Goal: Communication & Community: Answer question/provide support

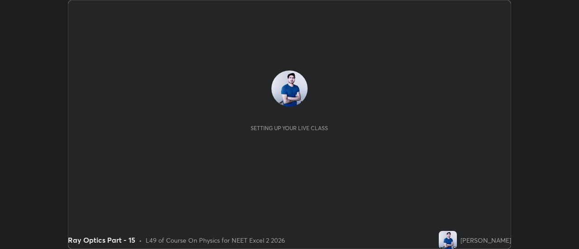
scroll to position [249, 578]
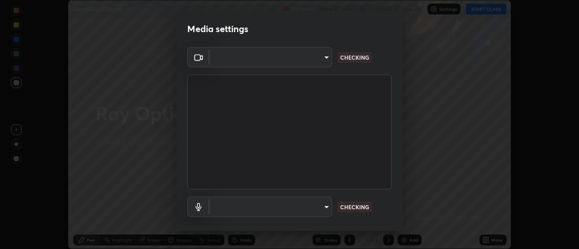
type input "de4d584312b4434b91bb48b0c0e382846541704910f56accdd629dbaa70238e6"
type input "default"
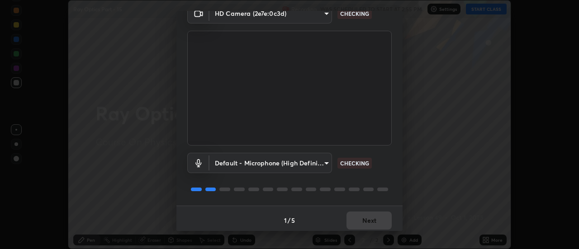
scroll to position [47, 0]
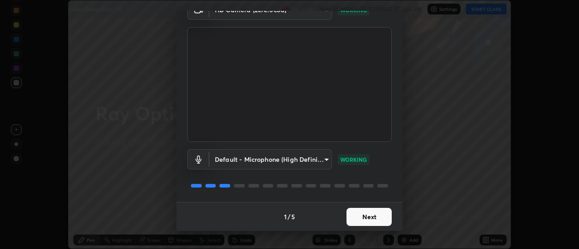
click at [380, 214] on button "Next" at bounding box center [368, 217] width 45 height 18
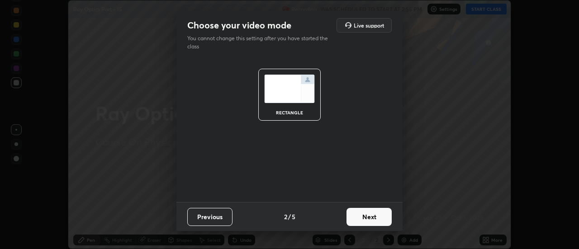
scroll to position [0, 0]
click at [379, 216] on button "Next" at bounding box center [368, 217] width 45 height 18
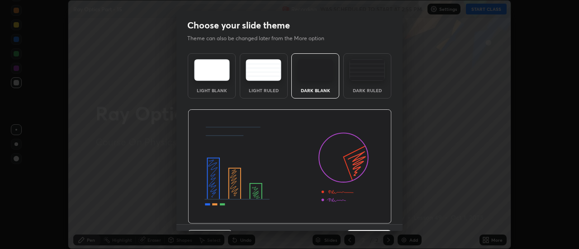
click at [382, 216] on img at bounding box center [290, 166] width 204 height 115
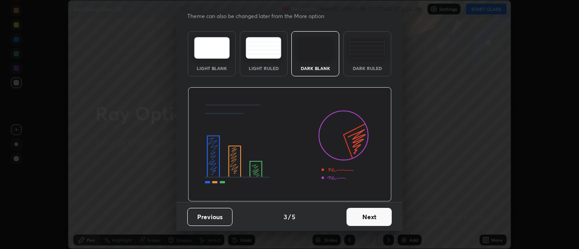
click at [379, 220] on button "Next" at bounding box center [368, 217] width 45 height 18
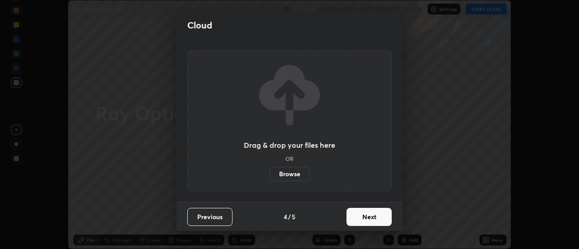
scroll to position [0, 0]
click at [379, 217] on button "Next" at bounding box center [368, 217] width 45 height 18
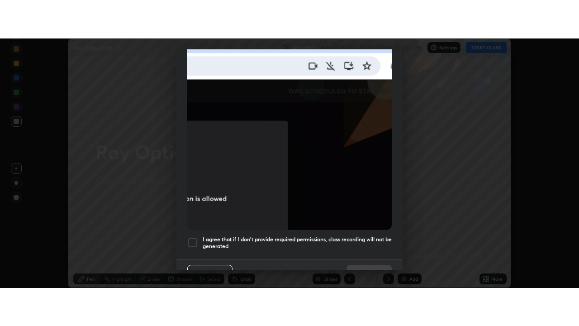
scroll to position [232, 0]
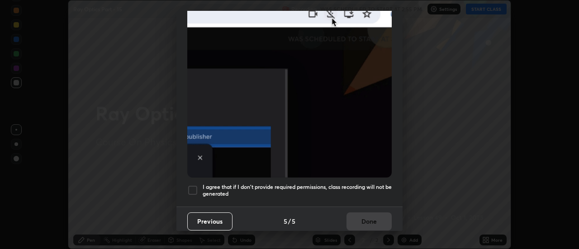
click at [197, 186] on div at bounding box center [192, 190] width 11 height 11
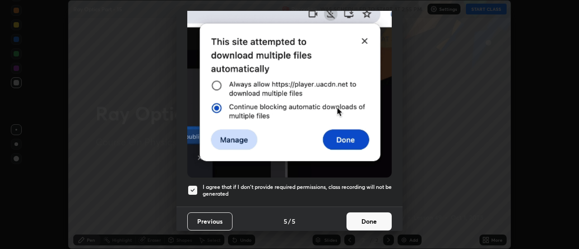
click at [366, 220] on button "Done" at bounding box center [368, 222] width 45 height 18
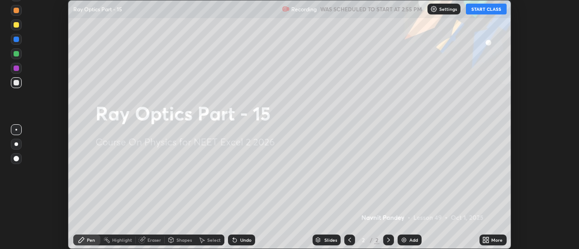
click at [487, 243] on icon at bounding box center [488, 242] width 2 height 2
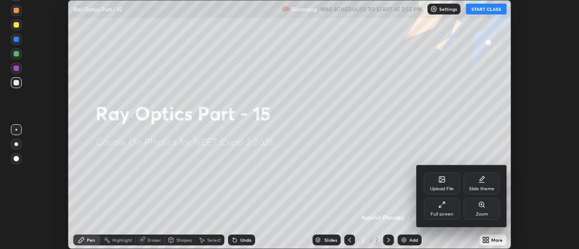
click at [456, 209] on div "Full screen" at bounding box center [442, 209] width 36 height 22
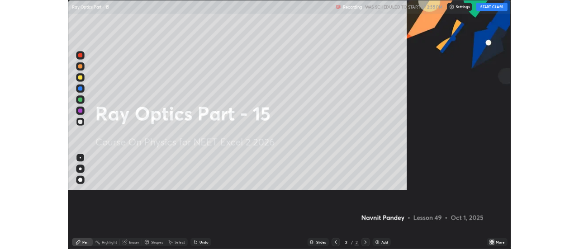
scroll to position [326, 579]
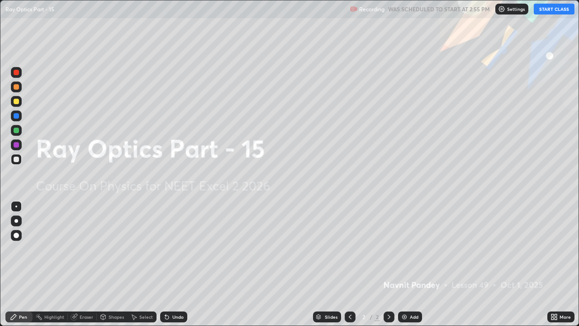
click at [555, 10] on button "START CLASS" at bounding box center [554, 9] width 41 height 11
click at [405, 249] on img at bounding box center [404, 316] width 7 height 7
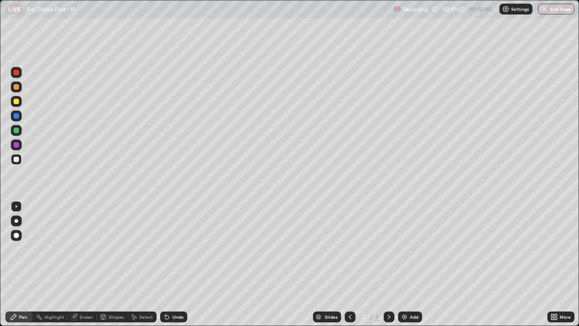
click at [17, 130] on div at bounding box center [16, 130] width 5 height 5
click at [165, 249] on icon at bounding box center [165, 314] width 1 height 1
click at [169, 249] on div "Undo" at bounding box center [173, 316] width 27 height 11
click at [165, 249] on icon at bounding box center [165, 314] width 1 height 1
click at [177, 249] on div "Undo" at bounding box center [177, 316] width 11 height 5
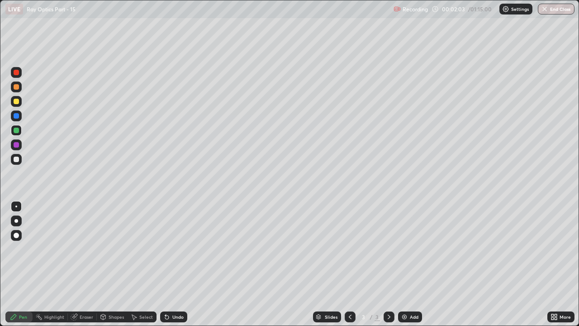
click at [174, 249] on div "Undo" at bounding box center [177, 316] width 11 height 5
click at [172, 249] on div "Undo" at bounding box center [177, 316] width 11 height 5
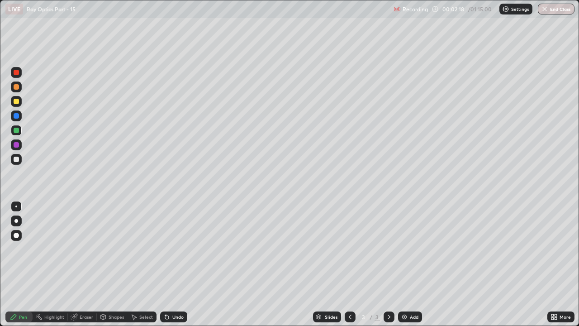
click at [90, 249] on div "Eraser" at bounding box center [87, 316] width 14 height 5
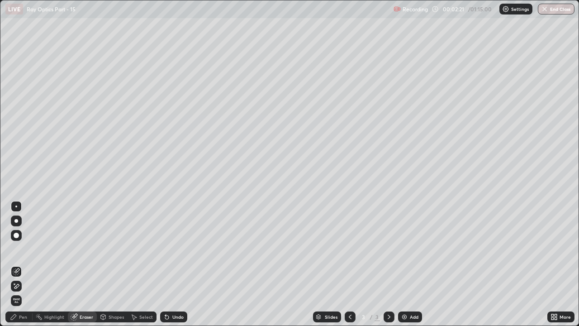
click at [27, 249] on div "Pen" at bounding box center [18, 316] width 27 height 11
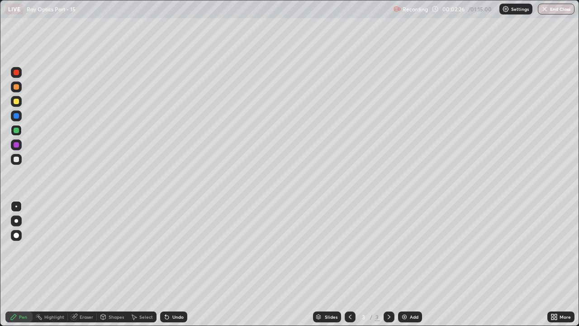
click at [167, 249] on icon at bounding box center [166, 316] width 7 height 7
click at [388, 249] on icon at bounding box center [388, 316] width 7 height 7
click at [410, 249] on div "Add" at bounding box center [414, 316] width 9 height 5
click at [173, 249] on div "Undo" at bounding box center [177, 316] width 11 height 5
click at [175, 249] on div "Undo" at bounding box center [177, 316] width 11 height 5
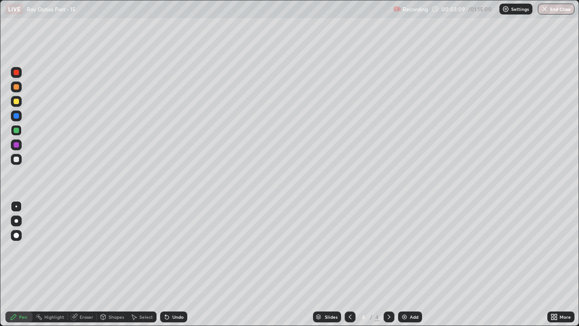
click at [349, 249] on icon at bounding box center [349, 316] width 7 height 7
click at [388, 249] on icon at bounding box center [388, 316] width 7 height 7
click at [348, 249] on icon at bounding box center [349, 316] width 7 height 7
click at [392, 249] on div at bounding box center [388, 316] width 11 height 11
click at [387, 249] on icon at bounding box center [388, 316] width 7 height 7
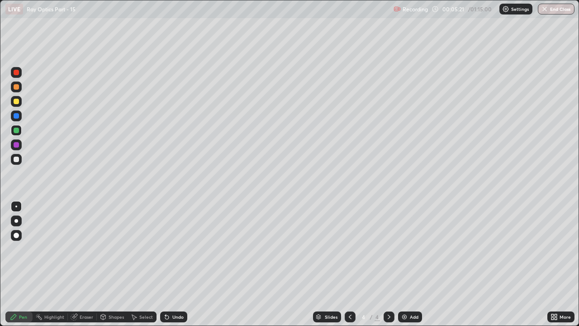
click at [407, 249] on div "Add" at bounding box center [410, 316] width 24 height 11
click at [16, 161] on div at bounding box center [16, 158] width 5 height 5
click at [19, 117] on div at bounding box center [16, 115] width 5 height 5
click at [16, 128] on div at bounding box center [16, 130] width 5 height 5
click at [169, 249] on div "Undo" at bounding box center [173, 316] width 27 height 11
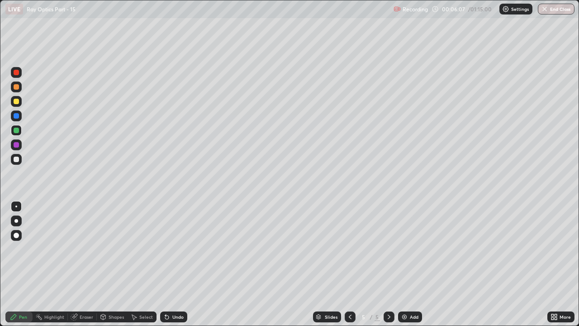
click at [165, 249] on icon at bounding box center [167, 317] width 4 height 4
click at [170, 249] on div "Undo" at bounding box center [173, 316] width 27 height 11
click at [169, 249] on icon at bounding box center [166, 316] width 7 height 7
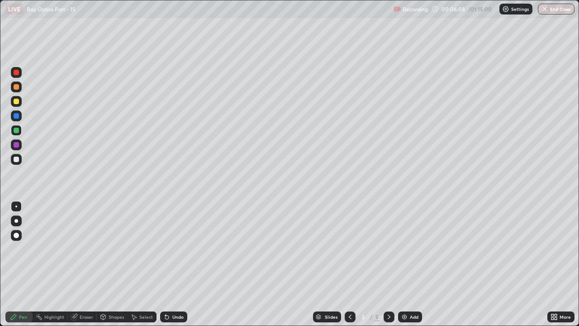
click at [169, 249] on div "Undo" at bounding box center [173, 316] width 27 height 11
click at [170, 249] on div "Undo" at bounding box center [173, 316] width 27 height 11
click at [388, 249] on icon at bounding box center [388, 316] width 7 height 7
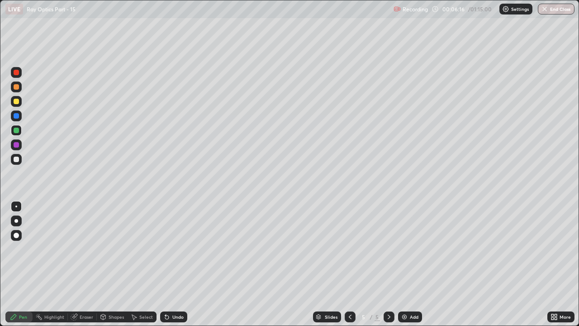
click at [405, 249] on img at bounding box center [404, 316] width 7 height 7
click at [349, 249] on icon at bounding box center [349, 316] width 7 height 7
click at [388, 249] on icon at bounding box center [388, 316] width 7 height 7
click at [349, 249] on icon at bounding box center [349, 316] width 7 height 7
click at [388, 249] on icon at bounding box center [388, 316] width 7 height 7
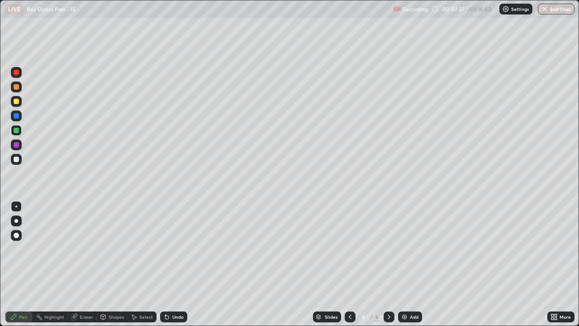
click at [347, 249] on div at bounding box center [350, 316] width 11 height 11
click at [387, 249] on icon at bounding box center [388, 316] width 3 height 5
click at [350, 249] on div at bounding box center [350, 316] width 11 height 11
click at [389, 249] on div at bounding box center [388, 316] width 11 height 11
click at [388, 249] on icon at bounding box center [388, 316] width 7 height 7
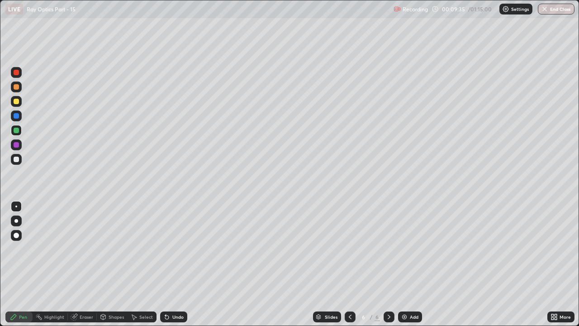
click at [389, 249] on icon at bounding box center [388, 316] width 7 height 7
click at [403, 249] on img at bounding box center [404, 316] width 7 height 7
click at [19, 159] on div at bounding box center [16, 158] width 5 height 5
click at [15, 129] on div at bounding box center [16, 130] width 5 height 5
click at [18, 116] on div at bounding box center [16, 115] width 5 height 5
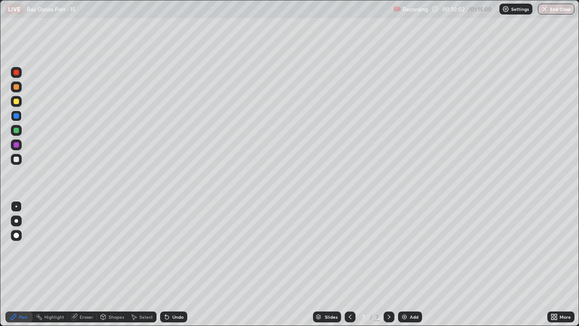
click at [169, 249] on div "Undo" at bounding box center [173, 316] width 27 height 11
click at [170, 249] on div "Undo" at bounding box center [173, 316] width 27 height 11
click at [18, 129] on div at bounding box center [16, 130] width 5 height 5
click at [18, 146] on div at bounding box center [16, 144] width 5 height 5
click at [19, 132] on div at bounding box center [16, 130] width 5 height 5
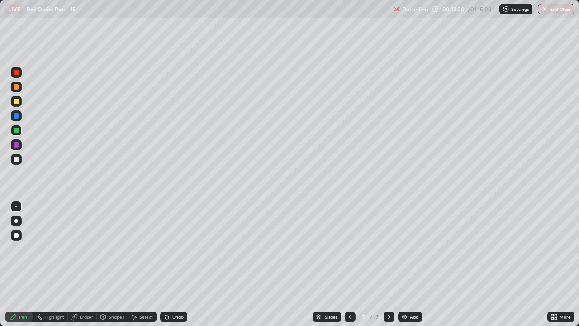
click at [391, 249] on icon at bounding box center [388, 316] width 7 height 7
click at [410, 249] on div "Add" at bounding box center [414, 316] width 9 height 5
click at [18, 158] on div at bounding box center [16, 158] width 5 height 5
click at [20, 132] on div at bounding box center [16, 130] width 11 height 11
click at [169, 249] on icon at bounding box center [166, 316] width 7 height 7
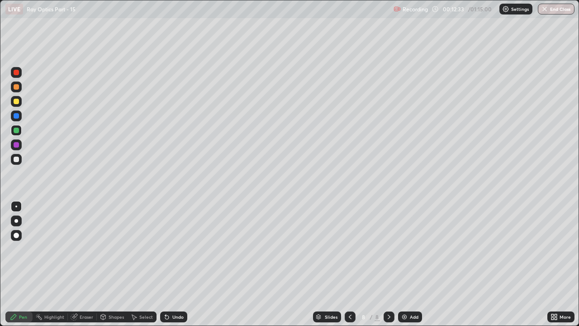
click at [16, 116] on div at bounding box center [16, 115] width 5 height 5
click at [170, 249] on div "Undo" at bounding box center [173, 316] width 27 height 11
click at [16, 129] on div at bounding box center [16, 130] width 5 height 5
click at [175, 249] on div "Undo" at bounding box center [177, 316] width 11 height 5
click at [18, 117] on div at bounding box center [16, 115] width 5 height 5
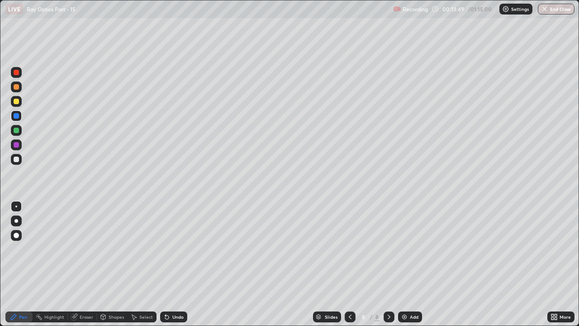
click at [18, 104] on div at bounding box center [16, 101] width 5 height 5
click at [17, 131] on div at bounding box center [16, 130] width 5 height 5
click at [173, 249] on div "Undo" at bounding box center [177, 316] width 11 height 5
click at [172, 249] on div "Undo" at bounding box center [177, 316] width 11 height 5
click at [388, 249] on icon at bounding box center [388, 316] width 7 height 7
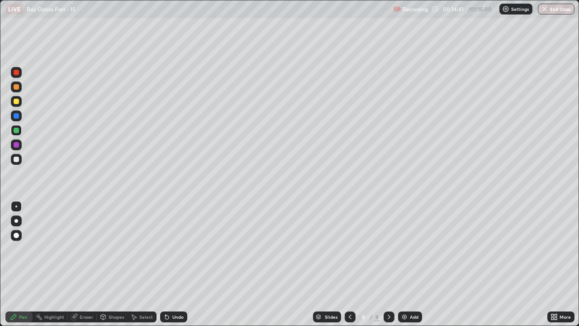
click at [19, 101] on div at bounding box center [16, 101] width 5 height 5
click at [169, 249] on icon at bounding box center [166, 316] width 7 height 7
click at [21, 116] on div at bounding box center [16, 115] width 11 height 11
click at [388, 249] on icon at bounding box center [388, 316] width 7 height 7
click at [404, 249] on div "Add" at bounding box center [410, 316] width 24 height 11
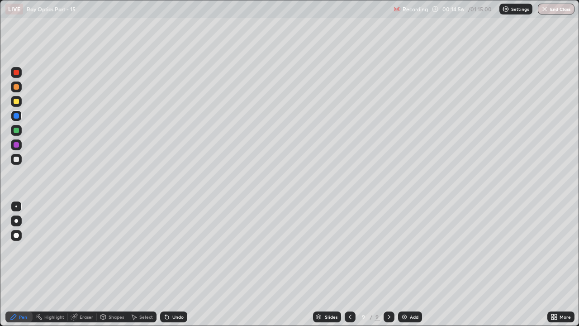
click at [19, 129] on div at bounding box center [16, 130] width 11 height 11
click at [15, 114] on div at bounding box center [16, 115] width 5 height 5
click at [349, 249] on icon at bounding box center [349, 316] width 7 height 7
click at [349, 249] on icon at bounding box center [350, 316] width 3 height 5
click at [398, 249] on div "Add" at bounding box center [410, 316] width 24 height 11
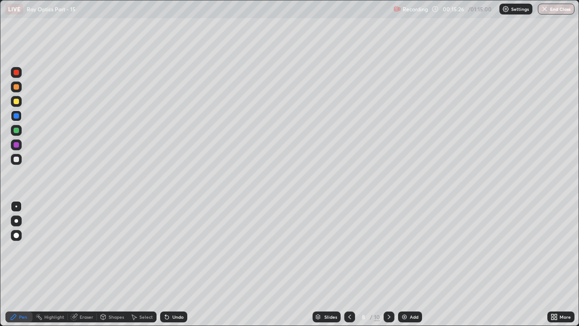
click at [389, 249] on icon at bounding box center [388, 316] width 3 height 5
click at [392, 249] on div at bounding box center [388, 316] width 11 height 11
click at [21, 161] on div at bounding box center [16, 159] width 11 height 11
click at [19, 119] on div at bounding box center [16, 115] width 11 height 11
click at [17, 130] on div at bounding box center [16, 130] width 5 height 5
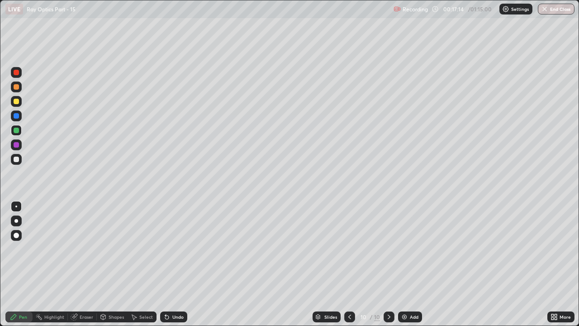
click at [15, 116] on div at bounding box center [16, 115] width 5 height 5
click at [388, 249] on icon at bounding box center [388, 316] width 7 height 7
click at [410, 249] on div "Add" at bounding box center [414, 316] width 9 height 5
click at [17, 118] on div at bounding box center [16, 115] width 5 height 5
click at [16, 131] on div at bounding box center [16, 130] width 5 height 5
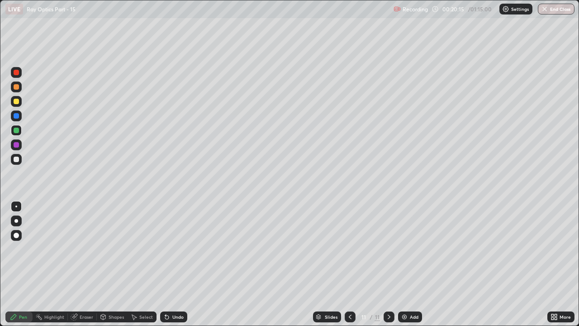
click at [17, 128] on div at bounding box center [16, 130] width 5 height 5
click at [16, 142] on div at bounding box center [16, 144] width 5 height 5
click at [165, 249] on icon at bounding box center [167, 317] width 4 height 4
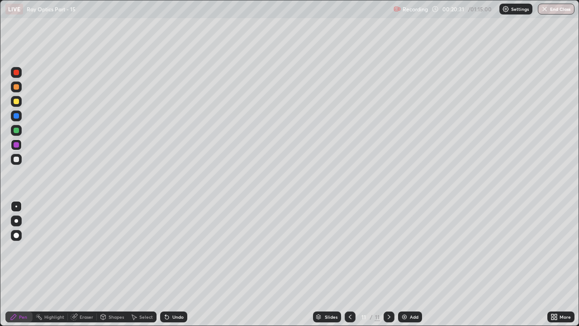
click at [168, 249] on icon at bounding box center [166, 316] width 7 height 7
click at [169, 249] on icon at bounding box center [166, 316] width 7 height 7
click at [16, 116] on div at bounding box center [16, 115] width 5 height 5
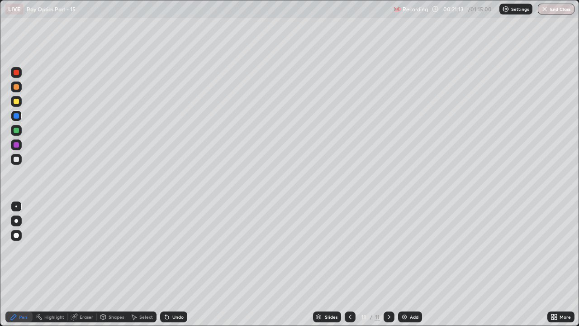
click at [16, 131] on div at bounding box center [16, 130] width 5 height 5
click at [389, 249] on icon at bounding box center [388, 316] width 7 height 7
click at [399, 249] on div "Add" at bounding box center [410, 316] width 24 height 11
click at [349, 249] on div at bounding box center [350, 316] width 11 height 11
click at [388, 249] on icon at bounding box center [388, 316] width 3 height 5
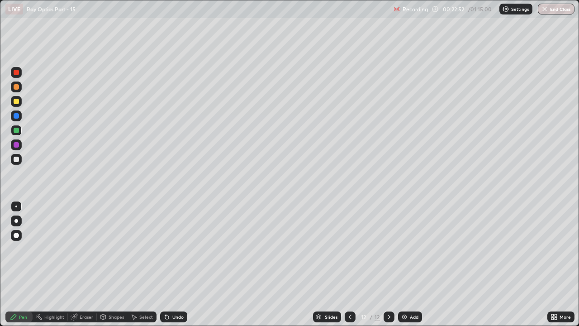
click at [350, 249] on icon at bounding box center [349, 316] width 7 height 7
click at [387, 249] on div at bounding box center [388, 316] width 11 height 11
click at [21, 142] on div at bounding box center [16, 144] width 11 height 11
click at [168, 249] on icon at bounding box center [166, 316] width 7 height 7
click at [172, 249] on div "Undo" at bounding box center [177, 316] width 11 height 5
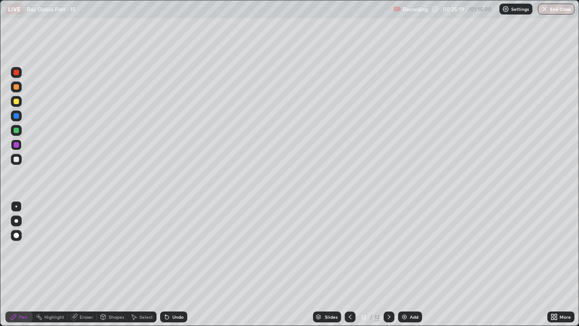
click at [173, 249] on div "Undo" at bounding box center [177, 316] width 11 height 5
click at [17, 130] on div at bounding box center [16, 130] width 5 height 5
click at [172, 249] on div "Undo" at bounding box center [173, 316] width 27 height 11
click at [172, 249] on div "Undo" at bounding box center [177, 316] width 11 height 5
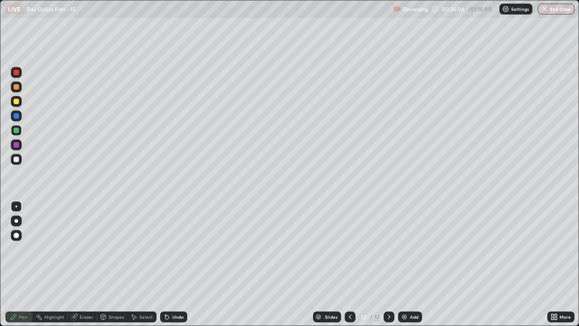
click at [19, 117] on div at bounding box center [16, 115] width 11 height 11
click at [89, 249] on div "Eraser" at bounding box center [87, 316] width 14 height 5
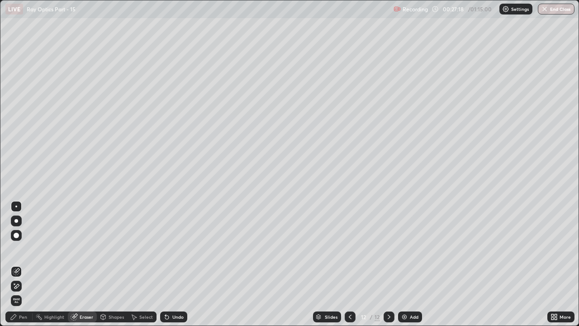
click at [26, 249] on div "Pen" at bounding box center [23, 316] width 8 height 5
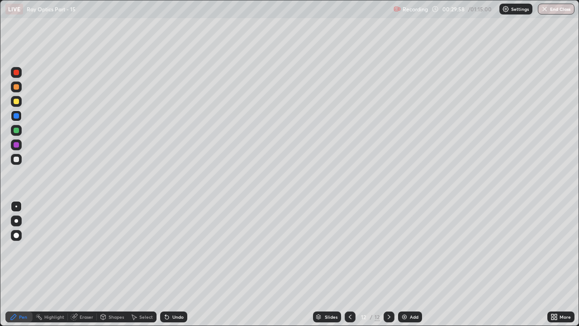
click at [390, 249] on icon at bounding box center [388, 316] width 7 height 7
click at [406, 249] on img at bounding box center [404, 316] width 7 height 7
click at [20, 132] on div at bounding box center [16, 130] width 11 height 11
click at [349, 249] on icon at bounding box center [349, 316] width 7 height 7
click at [388, 249] on icon at bounding box center [388, 316] width 7 height 7
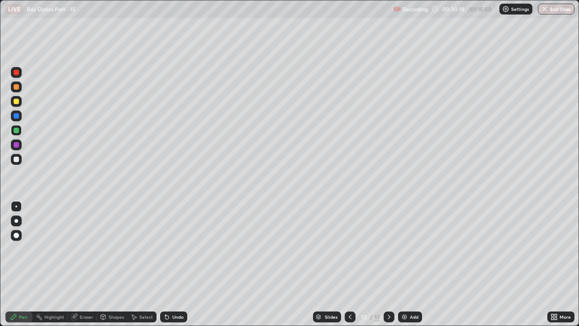
click at [349, 249] on icon at bounding box center [349, 316] width 7 height 7
click at [388, 249] on icon at bounding box center [388, 316] width 7 height 7
click at [172, 249] on div "Undo" at bounding box center [173, 316] width 27 height 11
click at [18, 145] on div at bounding box center [16, 144] width 5 height 5
click at [349, 249] on icon at bounding box center [349, 316] width 7 height 7
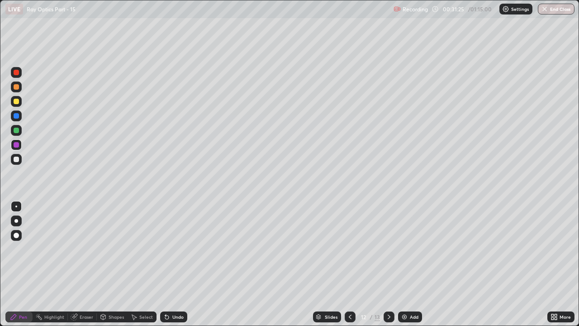
click at [389, 249] on icon at bounding box center [388, 316] width 7 height 7
click at [387, 249] on icon at bounding box center [388, 316] width 3 height 5
click at [176, 249] on div "Undo" at bounding box center [177, 316] width 11 height 5
click at [404, 249] on img at bounding box center [404, 316] width 7 height 7
click at [347, 249] on icon at bounding box center [349, 316] width 7 height 7
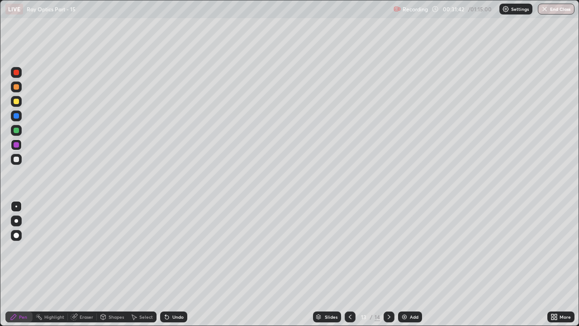
click at [388, 249] on icon at bounding box center [388, 316] width 7 height 7
click at [350, 249] on icon at bounding box center [349, 316] width 7 height 7
click at [389, 249] on icon at bounding box center [388, 316] width 7 height 7
click at [20, 132] on div at bounding box center [16, 130] width 11 height 11
click at [175, 249] on div "Undo" at bounding box center [177, 316] width 11 height 5
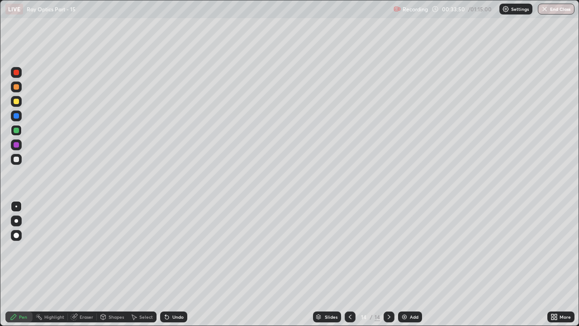
click at [172, 249] on div "Undo" at bounding box center [177, 316] width 11 height 5
click at [174, 249] on div "Undo" at bounding box center [177, 316] width 11 height 5
click at [170, 249] on div "Undo" at bounding box center [173, 316] width 27 height 11
click at [169, 249] on div "Undo" at bounding box center [173, 316] width 27 height 11
click at [170, 249] on div "Undo" at bounding box center [173, 316] width 27 height 11
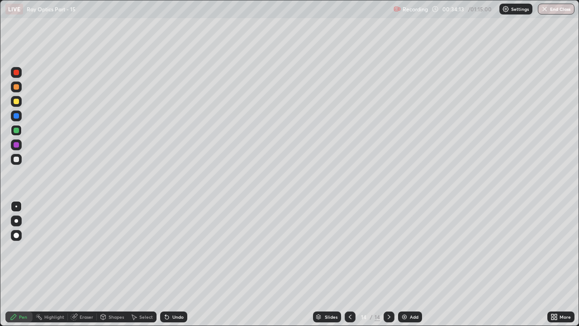
click at [172, 249] on div "Undo" at bounding box center [177, 316] width 11 height 5
click at [165, 249] on icon at bounding box center [165, 314] width 1 height 1
click at [167, 249] on icon at bounding box center [166, 316] width 7 height 7
click at [172, 249] on div "Undo" at bounding box center [177, 316] width 11 height 5
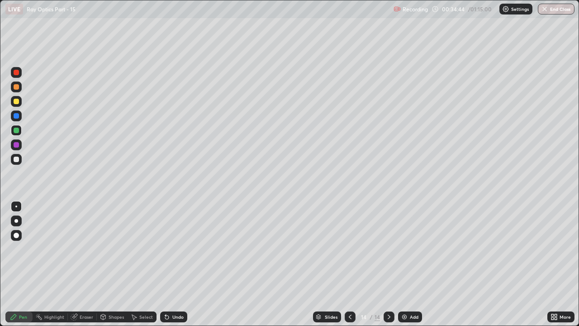
click at [20, 145] on div at bounding box center [16, 144] width 11 height 11
click at [16, 115] on div at bounding box center [16, 115] width 5 height 5
click at [390, 249] on div at bounding box center [388, 316] width 11 height 11
click at [401, 249] on img at bounding box center [404, 316] width 7 height 7
click at [19, 164] on div at bounding box center [16, 159] width 11 height 11
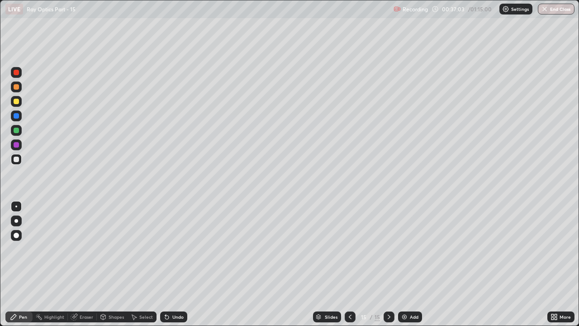
click at [170, 249] on div "Undo" at bounding box center [173, 316] width 27 height 11
click at [167, 249] on icon at bounding box center [166, 316] width 7 height 7
click at [166, 249] on div "Undo" at bounding box center [173, 316] width 27 height 11
click at [16, 131] on div at bounding box center [16, 130] width 5 height 5
click at [85, 249] on div "Eraser" at bounding box center [87, 316] width 14 height 5
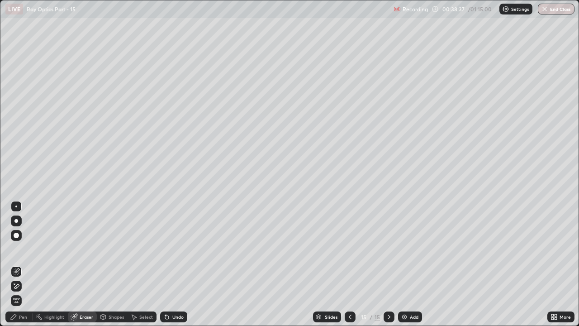
click at [23, 249] on div "Pen" at bounding box center [23, 316] width 8 height 5
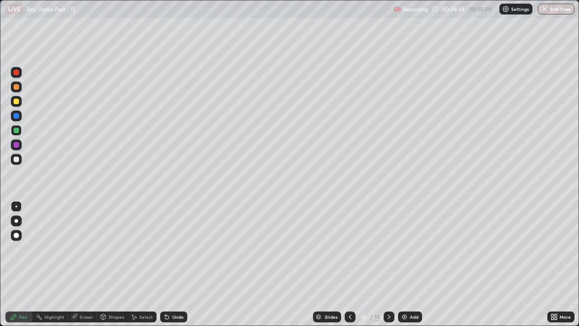
click at [16, 159] on div at bounding box center [16, 158] width 5 height 5
click at [16, 131] on div at bounding box center [16, 130] width 5 height 5
click at [90, 249] on div "Eraser" at bounding box center [87, 316] width 14 height 5
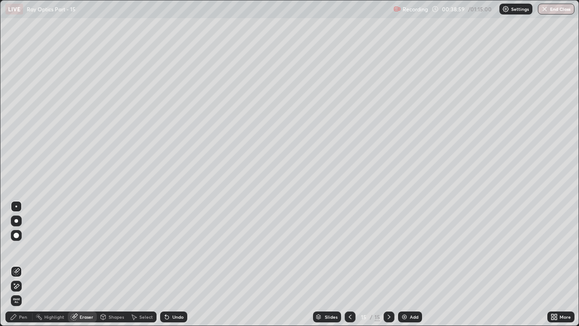
click at [18, 249] on icon at bounding box center [16, 286] width 7 height 8
click at [20, 249] on div "Pen" at bounding box center [23, 316] width 8 height 5
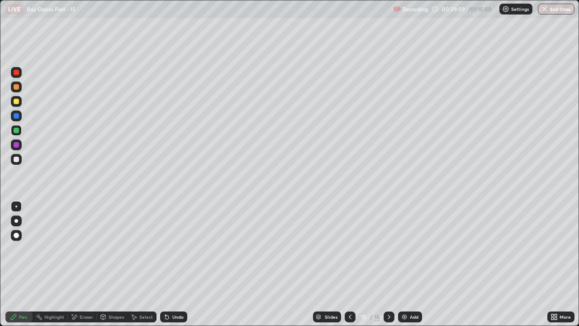
click at [20, 143] on div at bounding box center [16, 144] width 11 height 11
click at [20, 160] on div at bounding box center [16, 159] width 11 height 11
click at [19, 144] on div at bounding box center [16, 144] width 11 height 11
click at [90, 249] on div "Eraser" at bounding box center [82, 316] width 29 height 11
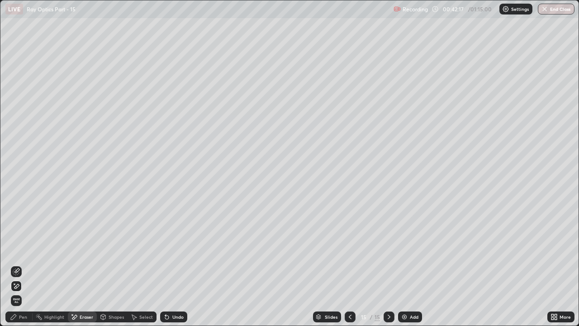
click at [23, 249] on div "Pen" at bounding box center [23, 316] width 8 height 5
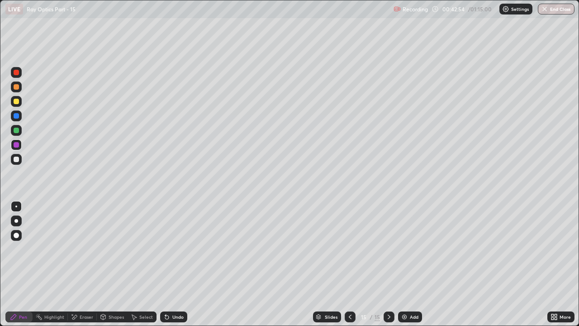
click at [407, 249] on div "Add" at bounding box center [410, 316] width 24 height 11
click at [16, 160] on div at bounding box center [16, 158] width 5 height 5
click at [174, 249] on div "Undo" at bounding box center [177, 316] width 11 height 5
click at [18, 132] on div at bounding box center [16, 130] width 5 height 5
click at [170, 249] on div "Undo" at bounding box center [173, 316] width 27 height 11
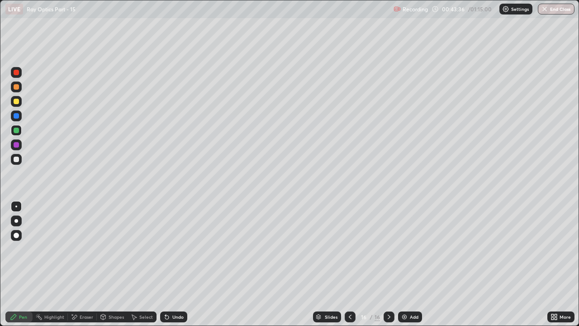
click at [175, 249] on div "Undo" at bounding box center [177, 316] width 11 height 5
click at [17, 114] on div at bounding box center [16, 115] width 5 height 5
click at [174, 249] on div "Undo" at bounding box center [177, 316] width 11 height 5
click at [173, 249] on div "Undo" at bounding box center [173, 316] width 27 height 11
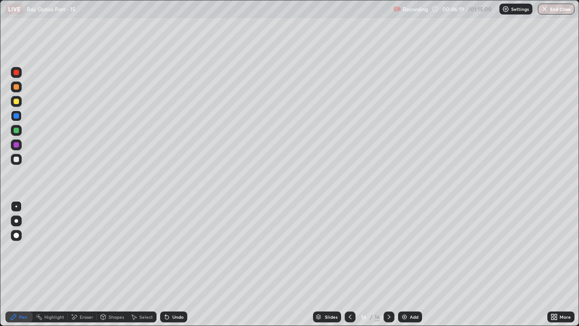
click at [174, 249] on div "Undo" at bounding box center [177, 316] width 11 height 5
click at [170, 249] on div "Undo" at bounding box center [173, 316] width 27 height 11
click at [388, 249] on icon at bounding box center [388, 316] width 7 height 7
click at [407, 249] on img at bounding box center [404, 316] width 7 height 7
click at [20, 159] on div at bounding box center [16, 159] width 11 height 11
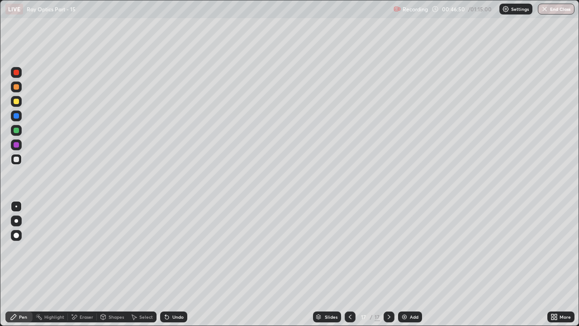
click at [16, 131] on div at bounding box center [16, 130] width 5 height 5
click at [165, 249] on icon at bounding box center [167, 317] width 4 height 4
click at [170, 249] on div "Undo" at bounding box center [173, 316] width 27 height 11
click at [348, 249] on icon at bounding box center [349, 316] width 7 height 7
click at [349, 249] on icon at bounding box center [349, 316] width 7 height 7
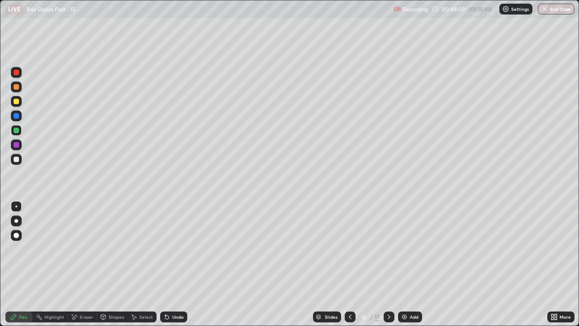
click at [388, 249] on icon at bounding box center [388, 316] width 7 height 7
click at [18, 148] on div at bounding box center [16, 144] width 11 height 11
click at [17, 145] on div at bounding box center [16, 144] width 5 height 5
click at [167, 249] on icon at bounding box center [166, 316] width 7 height 7
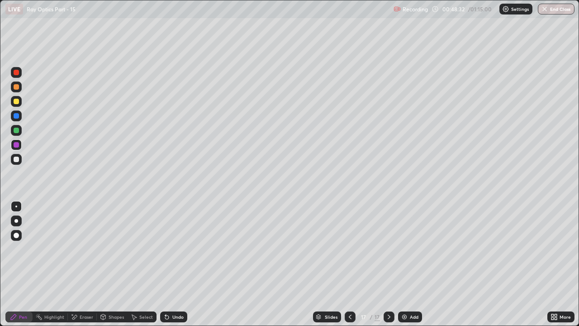
click at [15, 129] on div at bounding box center [16, 130] width 5 height 5
click at [165, 249] on icon at bounding box center [167, 317] width 4 height 4
click at [170, 249] on div "Undo" at bounding box center [173, 316] width 27 height 11
click at [172, 249] on div "Undo" at bounding box center [173, 316] width 27 height 11
click at [170, 249] on div "Undo" at bounding box center [173, 316] width 27 height 11
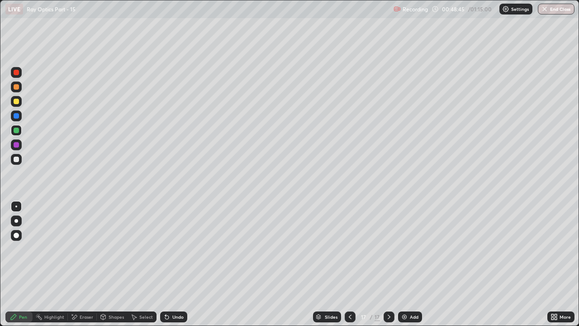
click at [172, 249] on div "Undo" at bounding box center [177, 316] width 11 height 5
click at [389, 249] on icon at bounding box center [388, 316] width 7 height 7
click at [388, 249] on icon at bounding box center [388, 316] width 7 height 7
click at [406, 249] on img at bounding box center [404, 316] width 7 height 7
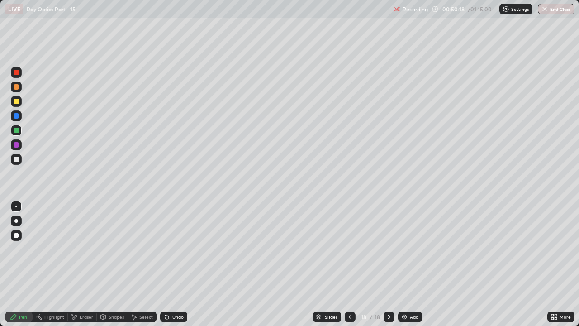
click at [165, 249] on icon at bounding box center [165, 314] width 1 height 1
click at [165, 249] on icon at bounding box center [167, 317] width 4 height 4
click at [169, 249] on icon at bounding box center [166, 316] width 7 height 7
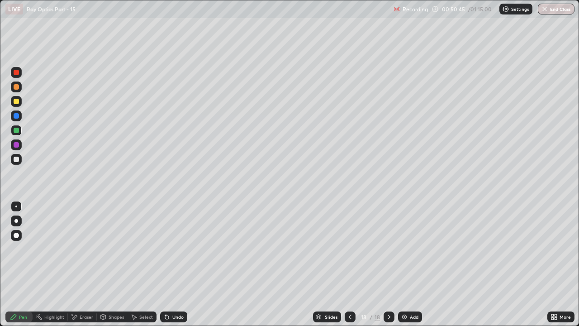
click at [388, 249] on icon at bounding box center [388, 316] width 3 height 5
click at [405, 249] on img at bounding box center [404, 316] width 7 height 7
click at [165, 249] on icon at bounding box center [165, 314] width 1 height 1
click at [349, 249] on icon at bounding box center [349, 316] width 7 height 7
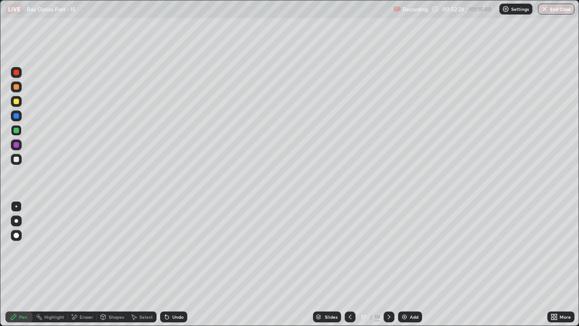
click at [349, 249] on icon at bounding box center [349, 316] width 7 height 7
click at [388, 249] on icon at bounding box center [388, 316] width 7 height 7
click at [349, 249] on icon at bounding box center [349, 316] width 7 height 7
click at [388, 249] on icon at bounding box center [388, 316] width 7 height 7
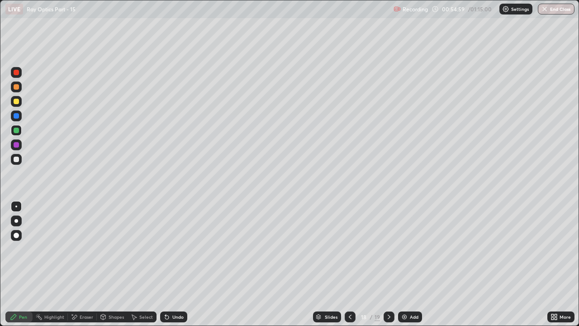
click at [175, 249] on div "Undo" at bounding box center [177, 316] width 11 height 5
click at [388, 249] on icon at bounding box center [388, 316] width 7 height 7
click at [392, 249] on div at bounding box center [388, 316] width 11 height 11
click at [388, 249] on icon at bounding box center [388, 316] width 7 height 7
click at [406, 249] on img at bounding box center [404, 316] width 7 height 7
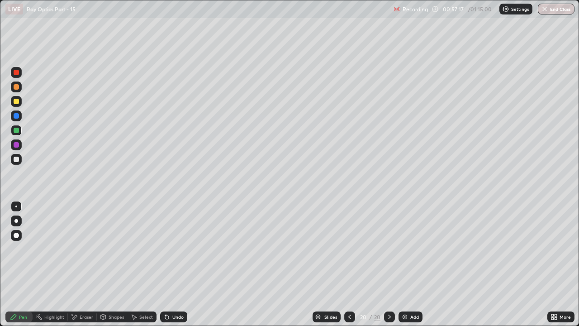
click at [16, 221] on div at bounding box center [16, 221] width 4 height 4
click at [20, 159] on div at bounding box center [16, 159] width 11 height 11
click at [17, 131] on div at bounding box center [16, 130] width 5 height 5
click at [16, 206] on div at bounding box center [16, 206] width 2 height 2
click at [17, 115] on div at bounding box center [16, 115] width 5 height 5
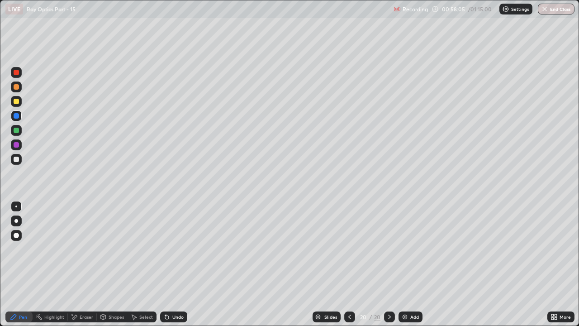
click at [20, 131] on div at bounding box center [16, 130] width 11 height 11
click at [16, 116] on div at bounding box center [16, 115] width 5 height 5
click at [16, 101] on div at bounding box center [16, 101] width 5 height 5
click at [84, 249] on div "Eraser" at bounding box center [87, 316] width 14 height 5
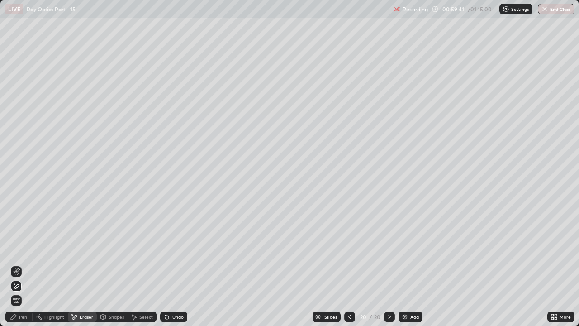
click at [23, 249] on div "Pen" at bounding box center [23, 316] width 8 height 5
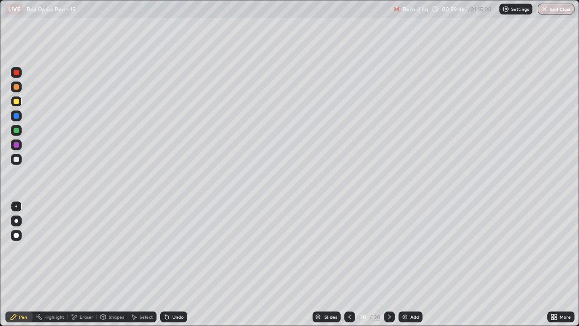
click at [18, 102] on div at bounding box center [16, 101] width 5 height 5
click at [18, 116] on div at bounding box center [16, 115] width 5 height 5
click at [18, 101] on div at bounding box center [16, 101] width 5 height 5
click at [17, 128] on div at bounding box center [16, 130] width 5 height 5
click at [19, 157] on div at bounding box center [16, 158] width 5 height 5
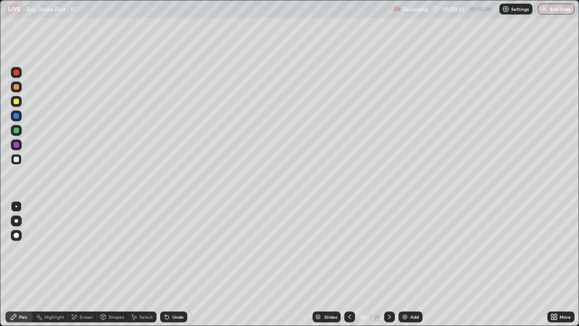
click at [19, 102] on div at bounding box center [16, 101] width 11 height 11
click at [17, 159] on div at bounding box center [16, 158] width 5 height 5
click at [16, 129] on div at bounding box center [16, 130] width 5 height 5
click at [15, 158] on div at bounding box center [16, 158] width 5 height 5
click at [17, 101] on div at bounding box center [16, 101] width 5 height 5
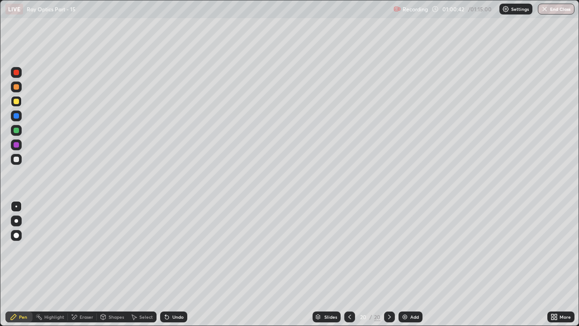
click at [16, 88] on div at bounding box center [16, 86] width 5 height 5
click at [21, 115] on div at bounding box center [16, 115] width 11 height 11
click at [389, 249] on icon at bounding box center [389, 316] width 7 height 7
click at [408, 249] on div "Add" at bounding box center [410, 316] width 24 height 11
click at [17, 158] on div at bounding box center [16, 158] width 5 height 5
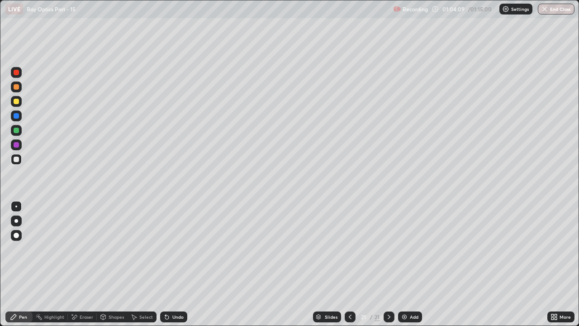
click at [174, 249] on div "Undo" at bounding box center [177, 316] width 11 height 5
click at [177, 249] on div "Undo" at bounding box center [177, 316] width 11 height 5
click at [165, 249] on icon at bounding box center [165, 314] width 1 height 1
click at [16, 131] on div at bounding box center [16, 130] width 5 height 5
click at [16, 117] on div at bounding box center [16, 115] width 5 height 5
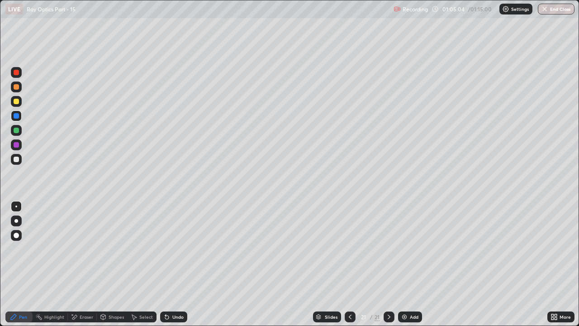
click at [168, 249] on icon at bounding box center [166, 316] width 7 height 7
click at [387, 249] on icon at bounding box center [388, 316] width 7 height 7
click at [405, 249] on img at bounding box center [404, 316] width 7 height 7
click at [17, 131] on div at bounding box center [16, 130] width 5 height 5
click at [349, 249] on icon at bounding box center [349, 316] width 7 height 7
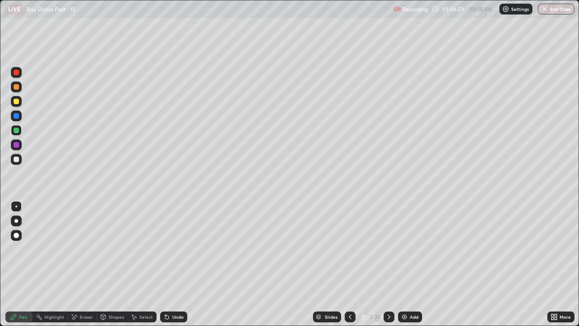
click at [388, 249] on icon at bounding box center [388, 316] width 7 height 7
click at [168, 249] on icon at bounding box center [166, 316] width 7 height 7
click at [172, 249] on div "Undo" at bounding box center [177, 316] width 11 height 5
click at [18, 146] on div at bounding box center [16, 144] width 5 height 5
click at [173, 249] on div "Undo" at bounding box center [177, 316] width 11 height 5
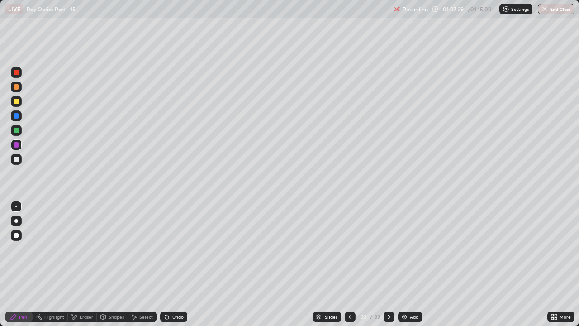
click at [79, 249] on div "Eraser" at bounding box center [82, 316] width 29 height 11
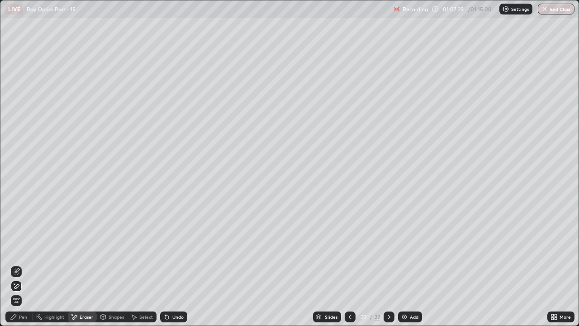
click at [17, 249] on icon at bounding box center [16, 270] width 5 height 5
click at [21, 249] on div "Pen" at bounding box center [18, 316] width 27 height 11
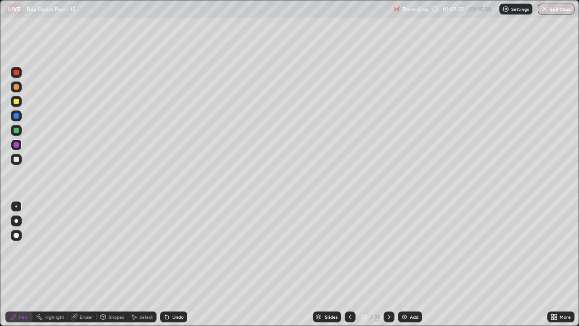
click at [16, 146] on div at bounding box center [16, 144] width 5 height 5
click at [84, 249] on div "Eraser" at bounding box center [87, 316] width 14 height 5
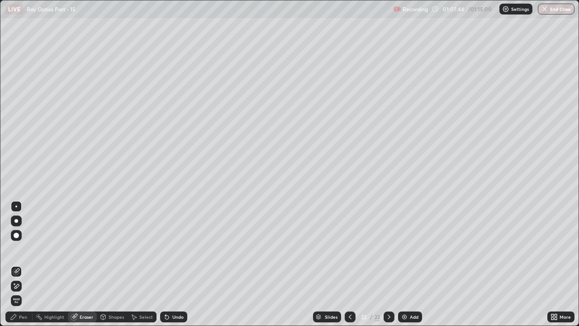
click at [14, 249] on icon at bounding box center [16, 270] width 5 height 5
click at [24, 249] on div "Pen" at bounding box center [23, 316] width 8 height 5
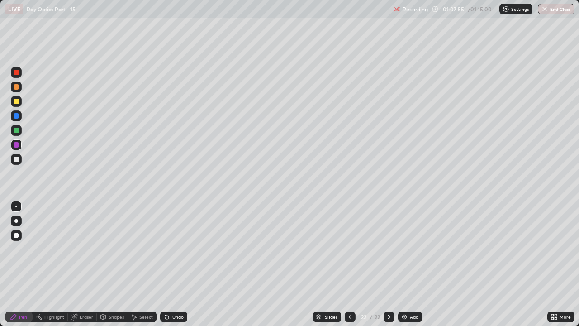
click at [17, 131] on div at bounding box center [16, 130] width 5 height 5
click at [17, 118] on div at bounding box center [16, 115] width 5 height 5
click at [16, 114] on div at bounding box center [16, 115] width 5 height 5
click at [17, 104] on div at bounding box center [16, 101] width 5 height 5
click at [16, 132] on div at bounding box center [16, 130] width 5 height 5
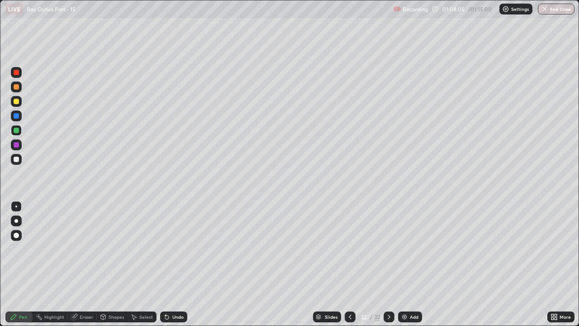
click at [18, 116] on div at bounding box center [16, 115] width 5 height 5
click at [17, 128] on div at bounding box center [16, 130] width 5 height 5
click at [16, 144] on div at bounding box center [16, 144] width 5 height 5
click at [17, 129] on div at bounding box center [16, 130] width 5 height 5
click at [16, 118] on div at bounding box center [16, 115] width 5 height 5
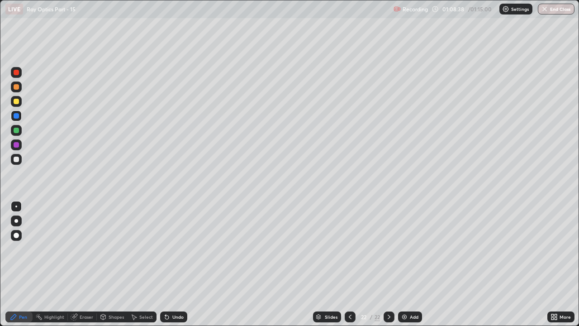
click at [165, 249] on icon at bounding box center [165, 314] width 1 height 1
click at [16, 117] on div at bounding box center [16, 115] width 5 height 5
click at [15, 130] on div at bounding box center [16, 130] width 5 height 5
click at [165, 249] on icon at bounding box center [167, 317] width 4 height 4
click at [15, 119] on div at bounding box center [16, 115] width 11 height 11
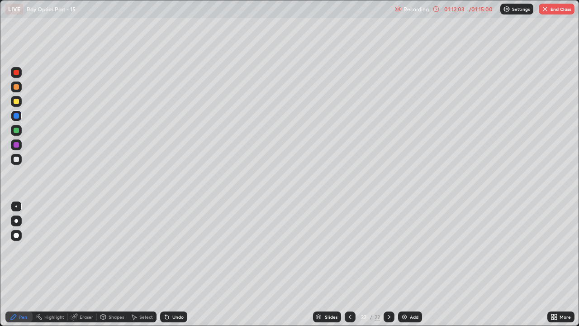
click at [90, 249] on div "Eraser" at bounding box center [87, 316] width 14 height 5
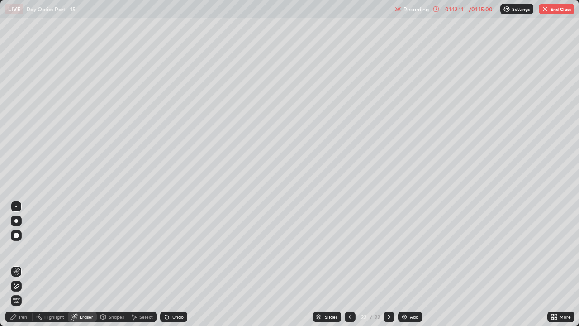
click at [24, 249] on div "Pen" at bounding box center [23, 316] width 8 height 5
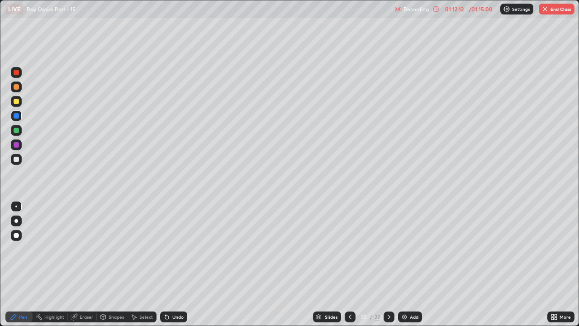
click at [20, 132] on div at bounding box center [16, 130] width 11 height 11
click at [388, 249] on icon at bounding box center [388, 316] width 7 height 7
click at [410, 249] on div "Add" at bounding box center [414, 316] width 9 height 5
click at [352, 249] on div at bounding box center [349, 316] width 11 height 11
click at [387, 249] on icon at bounding box center [388, 316] width 7 height 7
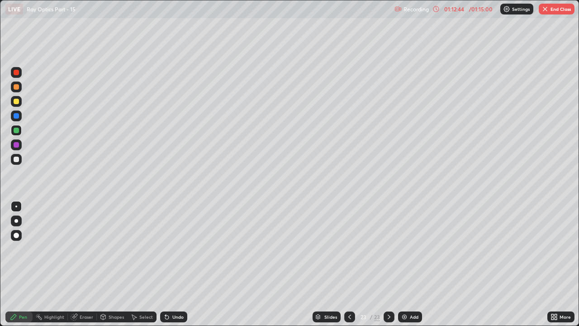
click at [18, 162] on div at bounding box center [16, 159] width 11 height 11
click at [85, 249] on div "Eraser" at bounding box center [82, 316] width 29 height 11
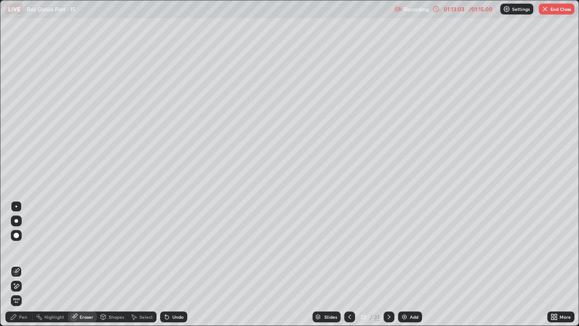
click at [22, 249] on div "Pen" at bounding box center [23, 316] width 8 height 5
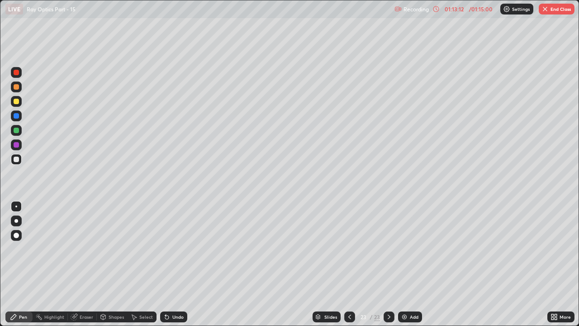
click at [80, 249] on div "Eraser" at bounding box center [82, 316] width 29 height 11
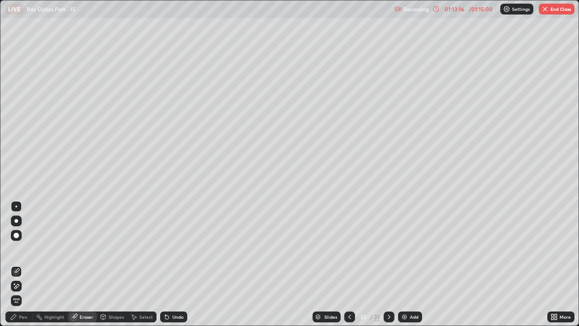
click at [26, 249] on div "Pen" at bounding box center [23, 316] width 8 height 5
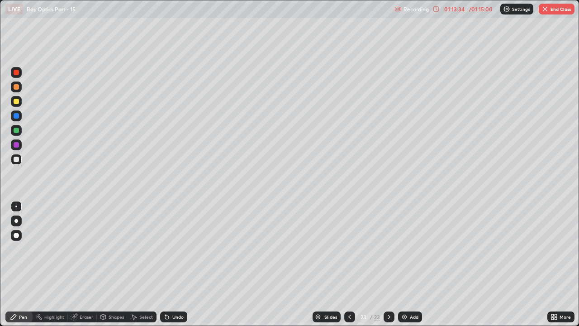
click at [170, 249] on div "Undo" at bounding box center [173, 316] width 27 height 11
click at [172, 249] on div "Undo" at bounding box center [177, 316] width 11 height 5
click at [17, 131] on div at bounding box center [16, 130] width 5 height 5
click at [173, 249] on div "Undo" at bounding box center [173, 316] width 27 height 11
click at [170, 249] on div "Undo" at bounding box center [173, 316] width 27 height 11
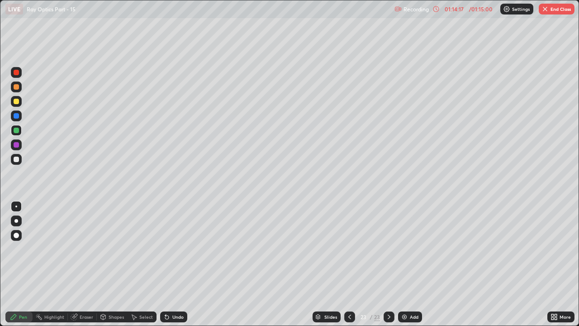
click at [169, 249] on div "Undo" at bounding box center [173, 316] width 27 height 11
click at [172, 249] on div "Undo" at bounding box center [177, 316] width 11 height 5
click at [173, 249] on div "Undo" at bounding box center [177, 316] width 11 height 5
click at [171, 249] on div "Undo" at bounding box center [173, 316] width 27 height 11
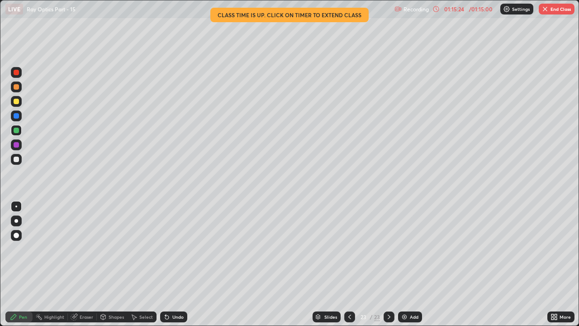
click at [388, 249] on icon at bounding box center [388, 316] width 7 height 7
click at [403, 249] on img at bounding box center [404, 316] width 7 height 7
click at [17, 159] on div at bounding box center [16, 158] width 5 height 5
click at [172, 249] on div "Undo" at bounding box center [177, 316] width 11 height 5
click at [17, 130] on div at bounding box center [16, 130] width 5 height 5
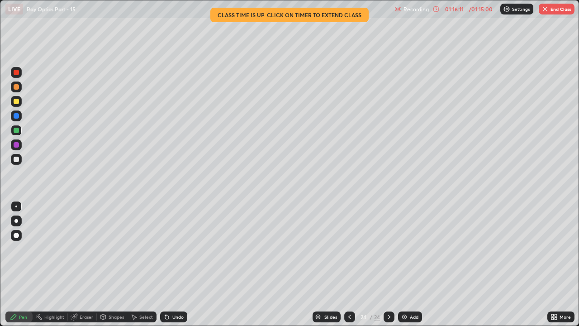
click at [15, 118] on div at bounding box center [16, 115] width 5 height 5
click at [17, 145] on div at bounding box center [16, 144] width 5 height 5
click at [15, 116] on div at bounding box center [16, 115] width 5 height 5
click at [392, 249] on div at bounding box center [388, 316] width 11 height 11
click at [406, 249] on div "Add" at bounding box center [410, 316] width 24 height 11
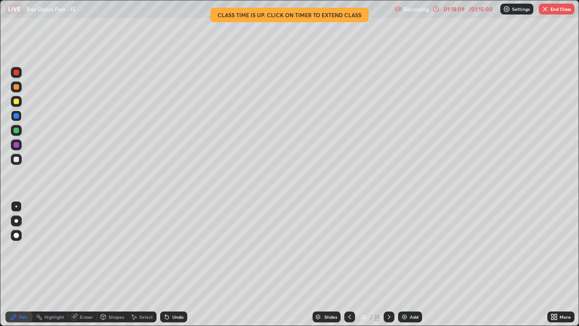
click at [17, 130] on div at bounding box center [16, 130] width 5 height 5
click at [16, 103] on div at bounding box center [16, 101] width 5 height 5
click at [17, 117] on div at bounding box center [16, 115] width 5 height 5
click at [167, 249] on icon at bounding box center [167, 317] width 4 height 4
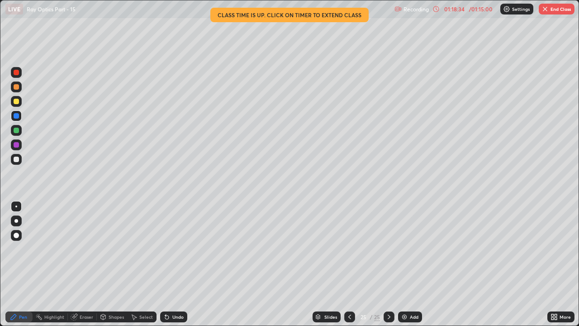
click at [172, 249] on div "Undo" at bounding box center [177, 316] width 11 height 5
click at [76, 249] on icon at bounding box center [74, 316] width 7 height 7
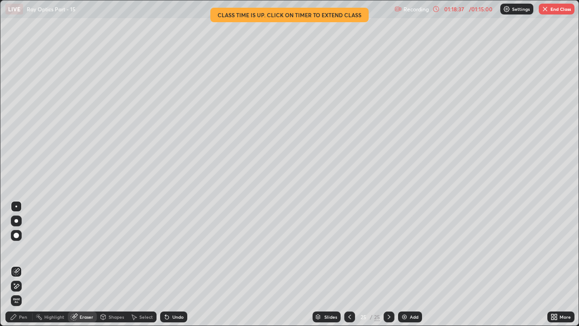
click at [17, 249] on icon at bounding box center [16, 285] width 5 height 5
click at [19, 249] on div "Pen" at bounding box center [18, 316] width 27 height 11
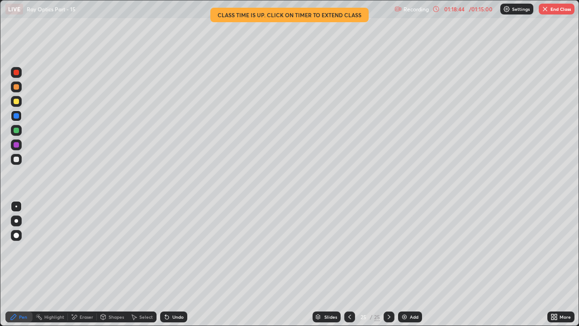
click at [84, 249] on div "Eraser" at bounding box center [87, 316] width 14 height 5
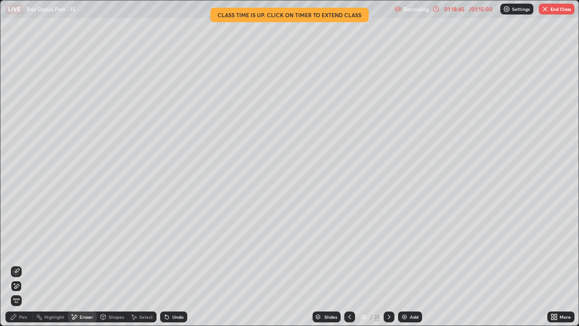
click at [23, 249] on div "Pen" at bounding box center [23, 316] width 8 height 5
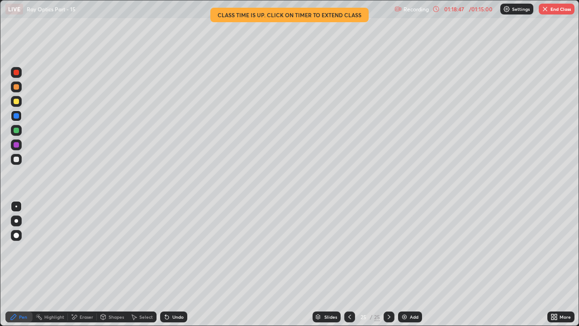
click at [18, 102] on div at bounding box center [16, 101] width 5 height 5
click at [17, 117] on div at bounding box center [16, 115] width 5 height 5
click at [18, 131] on div at bounding box center [16, 130] width 5 height 5
click at [166, 249] on icon at bounding box center [167, 317] width 4 height 4
click at [17, 102] on div at bounding box center [16, 101] width 5 height 5
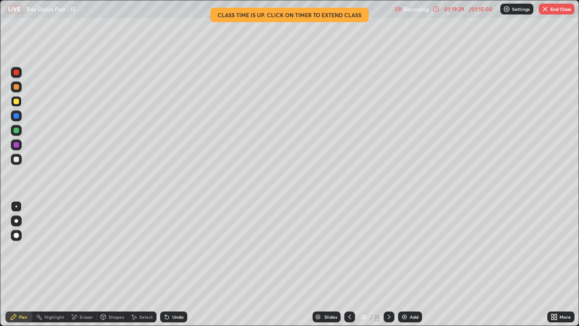
click at [165, 249] on icon at bounding box center [165, 314] width 1 height 1
click at [166, 249] on icon at bounding box center [167, 317] width 4 height 4
click at [168, 249] on icon at bounding box center [166, 316] width 7 height 7
click at [169, 249] on div "Undo" at bounding box center [173, 316] width 27 height 11
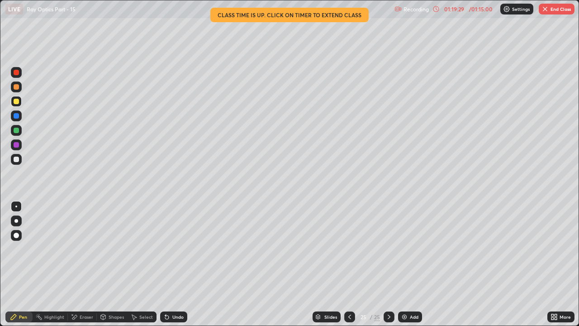
click at [171, 249] on div "Undo" at bounding box center [173, 316] width 27 height 11
click at [163, 249] on div "Undo" at bounding box center [173, 316] width 27 height 11
click at [17, 145] on div at bounding box center [16, 144] width 5 height 5
click at [169, 249] on div "Undo" at bounding box center [173, 316] width 27 height 11
click at [17, 116] on div at bounding box center [16, 115] width 5 height 5
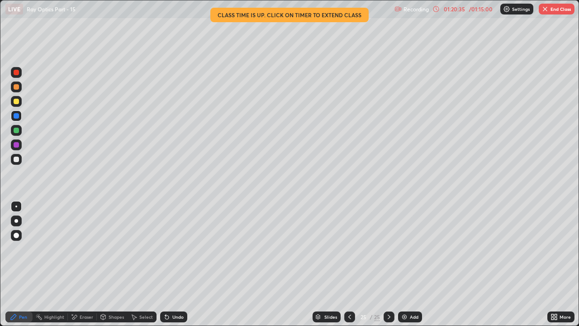
click at [19, 130] on div at bounding box center [16, 130] width 5 height 5
click at [19, 101] on div at bounding box center [16, 101] width 11 height 11
click at [19, 128] on div at bounding box center [16, 130] width 11 height 11
click at [165, 249] on icon at bounding box center [165, 314] width 1 height 1
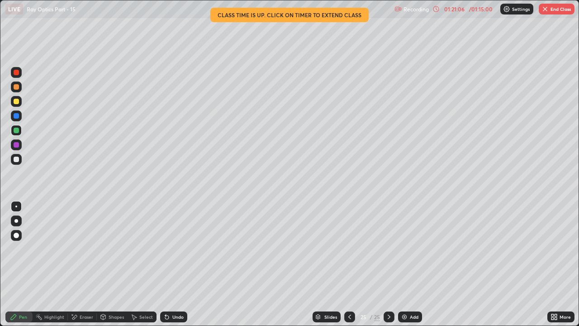
click at [175, 249] on div "Undo" at bounding box center [177, 316] width 11 height 5
click at [17, 116] on div at bounding box center [16, 115] width 5 height 5
click at [560, 14] on button "End Class" at bounding box center [556, 9] width 36 height 11
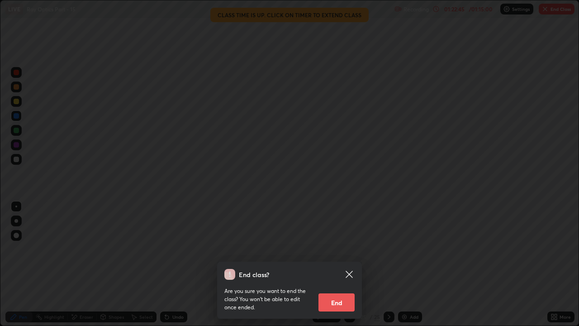
click at [347, 249] on button "End" at bounding box center [336, 302] width 36 height 18
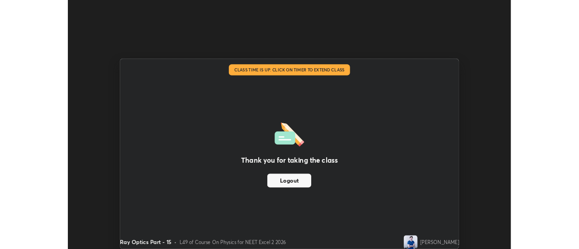
scroll to position [44965, 44635]
